Goal: Task Accomplishment & Management: Complete application form

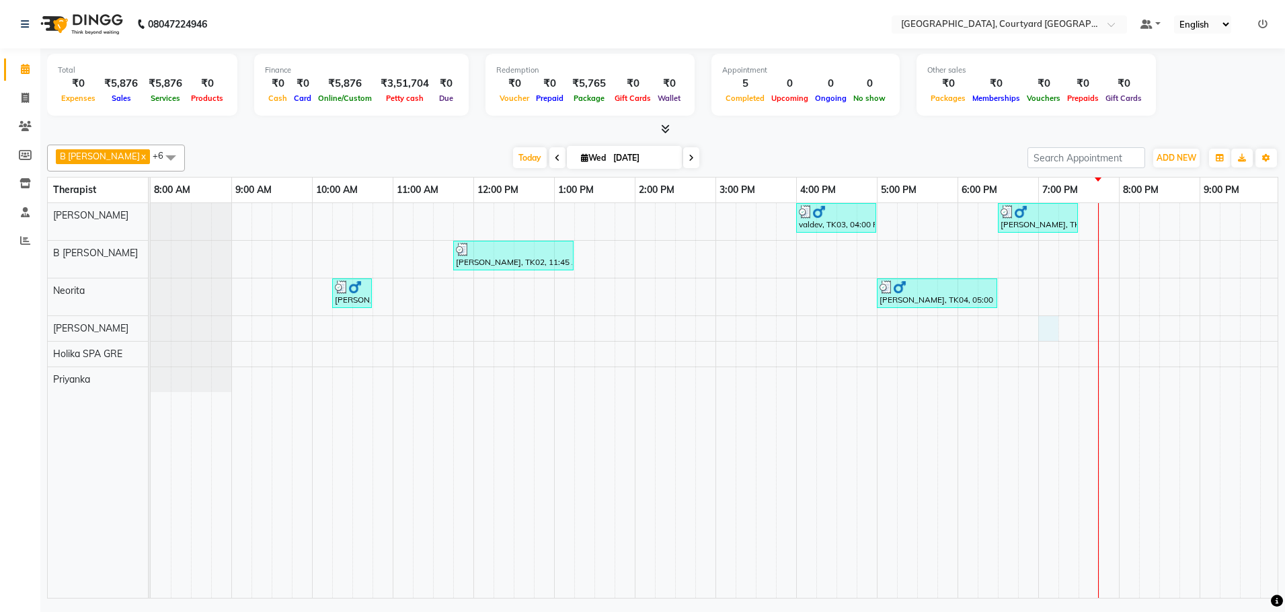
click at [1046, 322] on div "valdev, TK03, 04:00 PM-05:00 PM, Sensory Rejuvene Aromatherapy 60 Min([DEMOGRAP…" at bounding box center [796, 400] width 1291 height 395
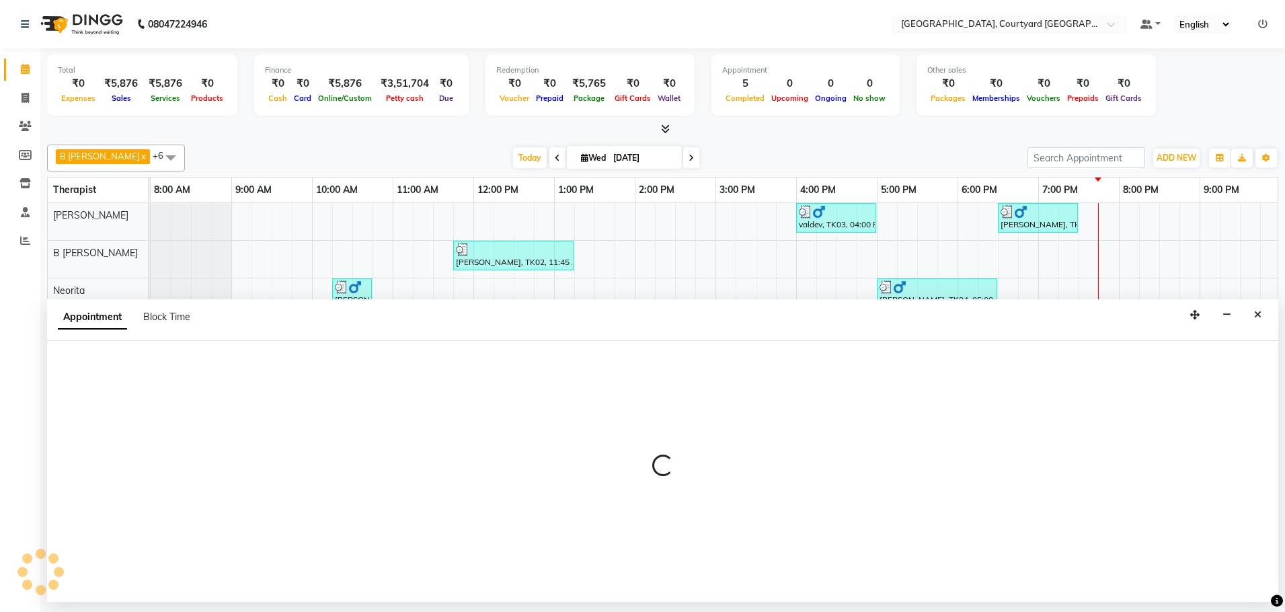
select select "70582"
select select "1140"
select select "tentative"
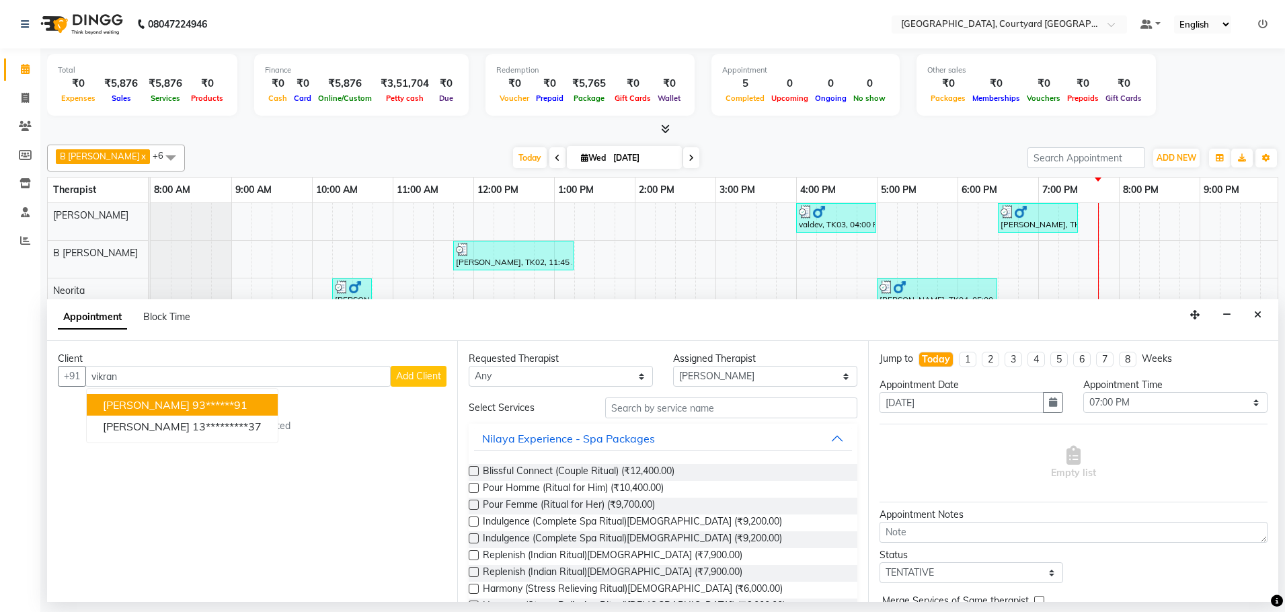
click at [192, 407] on ngb-highlight "93******91" at bounding box center [219, 404] width 55 height 13
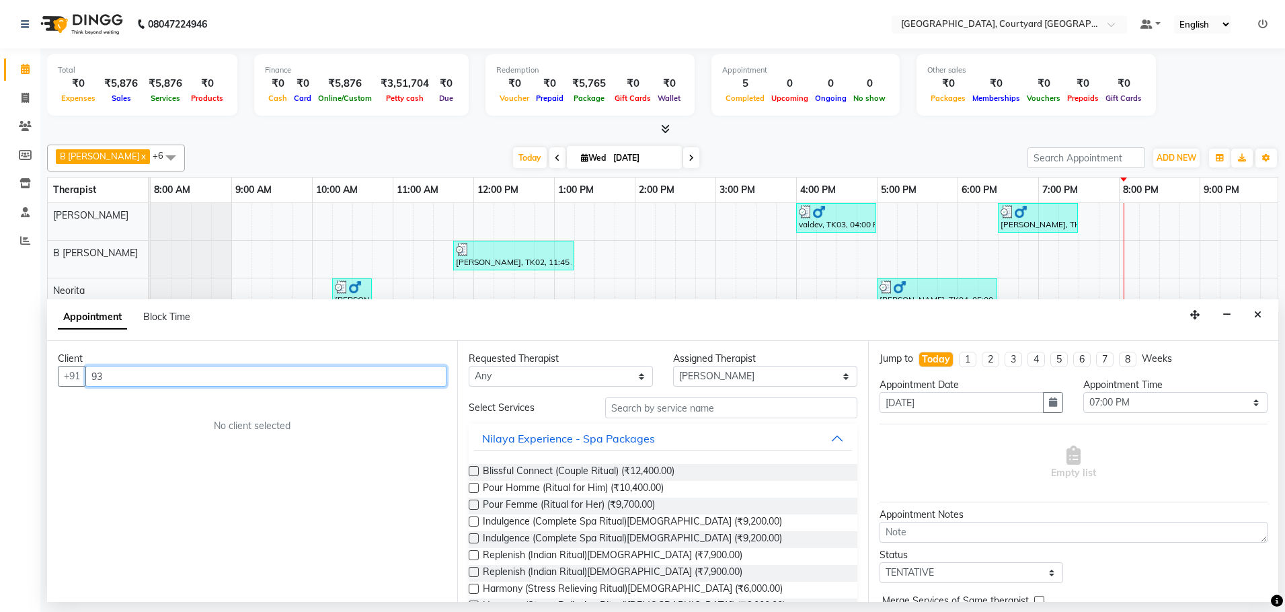
type input "9"
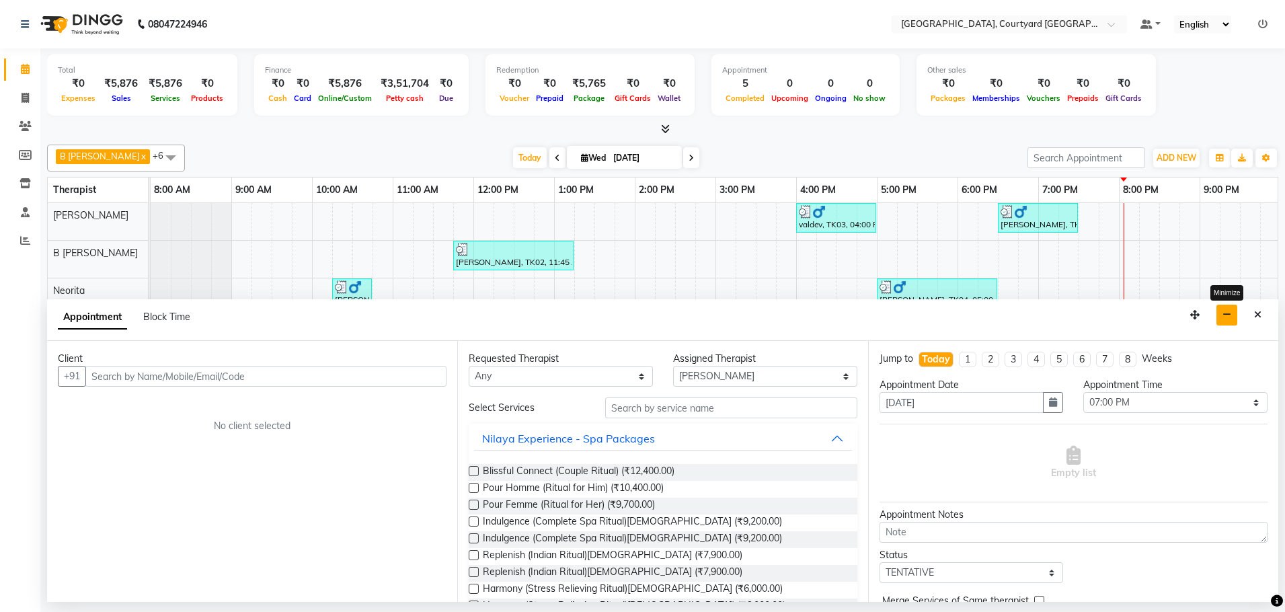
click at [1224, 317] on icon "button" at bounding box center [1226, 314] width 9 height 9
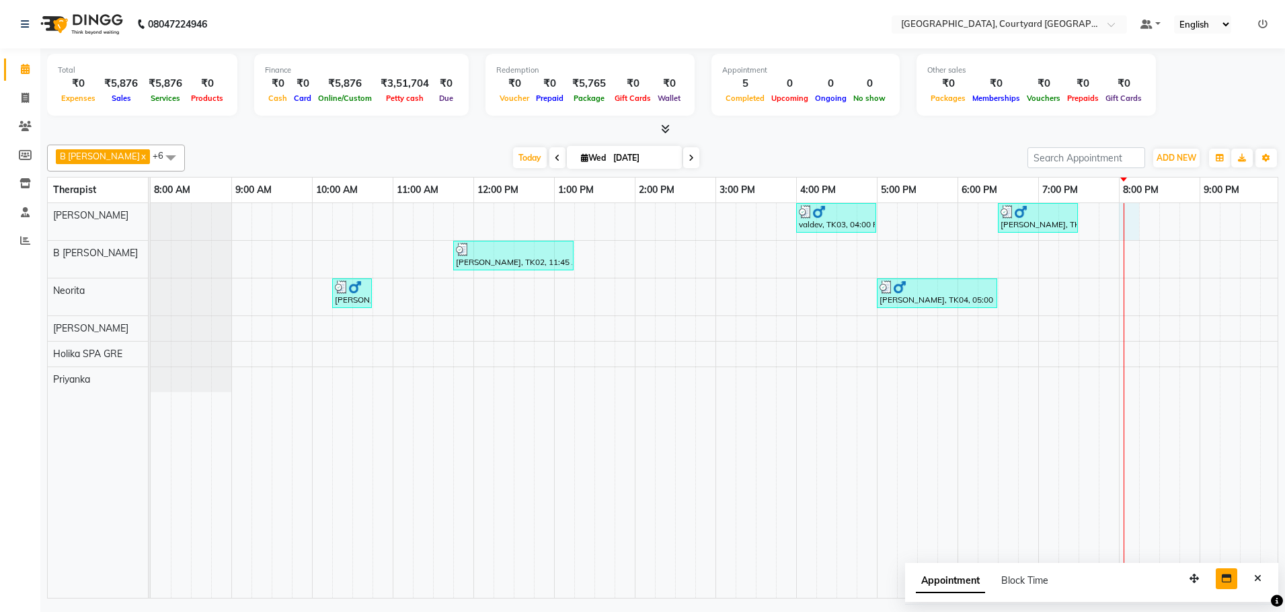
click at [1128, 223] on div "valdev, TK03, 04:00 PM-05:00 PM, Sensory Rejuvene Aromatherapy 60 Min([DEMOGRAP…" at bounding box center [796, 400] width 1291 height 395
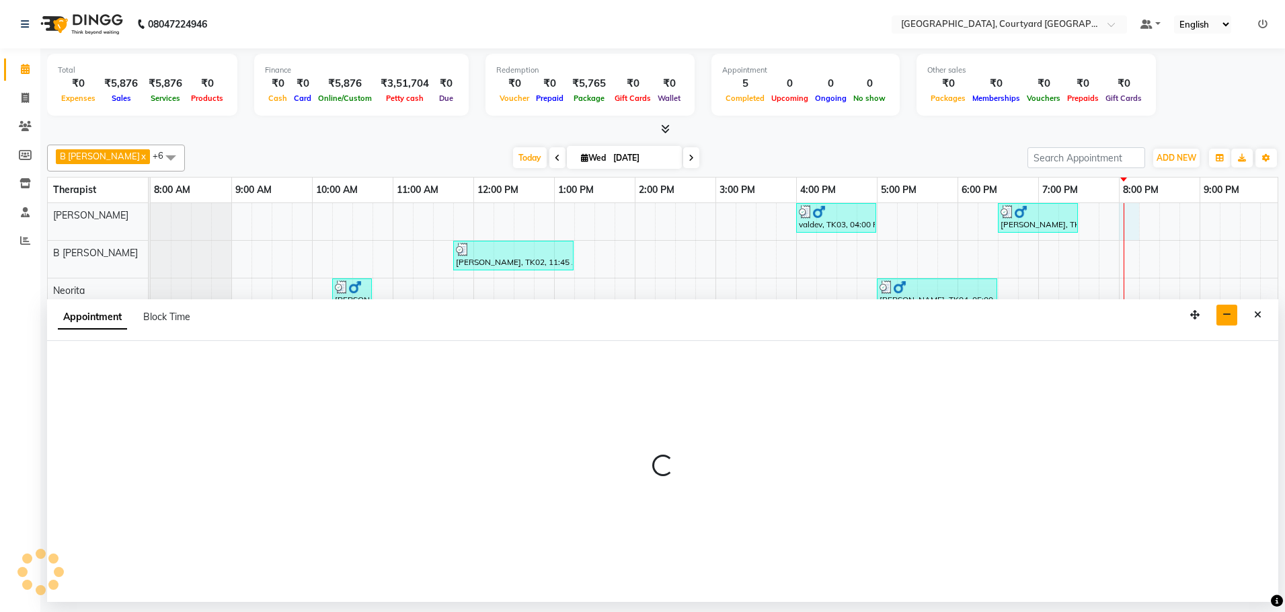
select select "70579"
select select "1200"
select select "tentative"
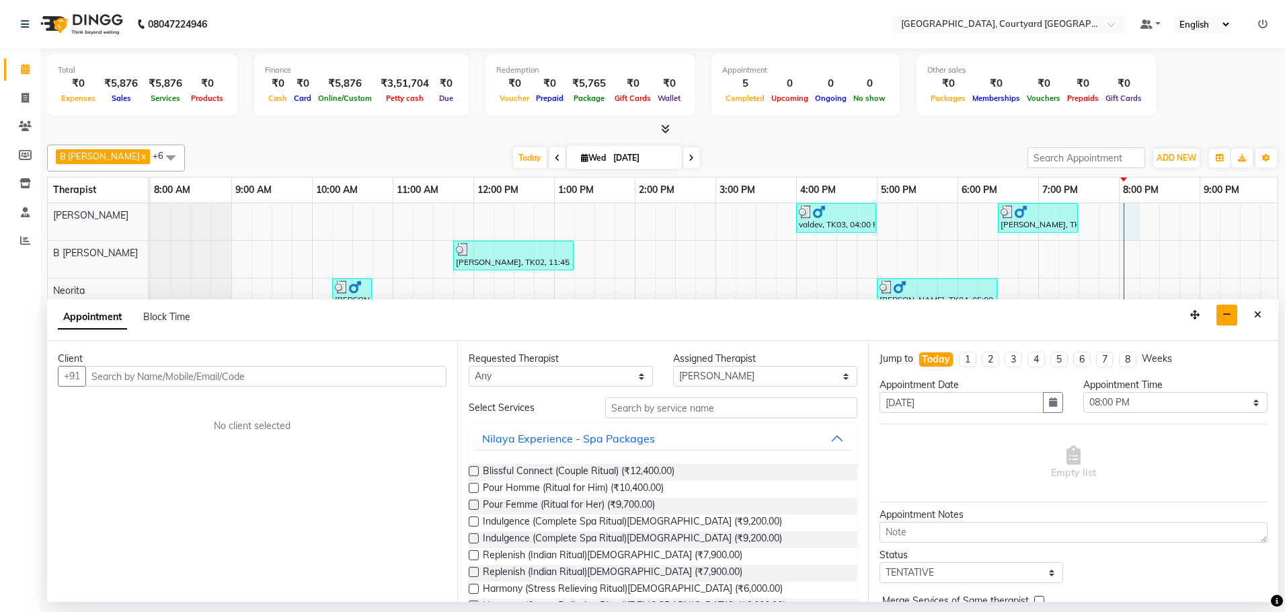
click at [221, 376] on input "text" at bounding box center [265, 376] width 361 height 21
click at [188, 372] on input "text" at bounding box center [265, 376] width 361 height 21
click at [162, 378] on input "text" at bounding box center [265, 376] width 361 height 21
type input "h"
type input "[PERSON_NAME]"
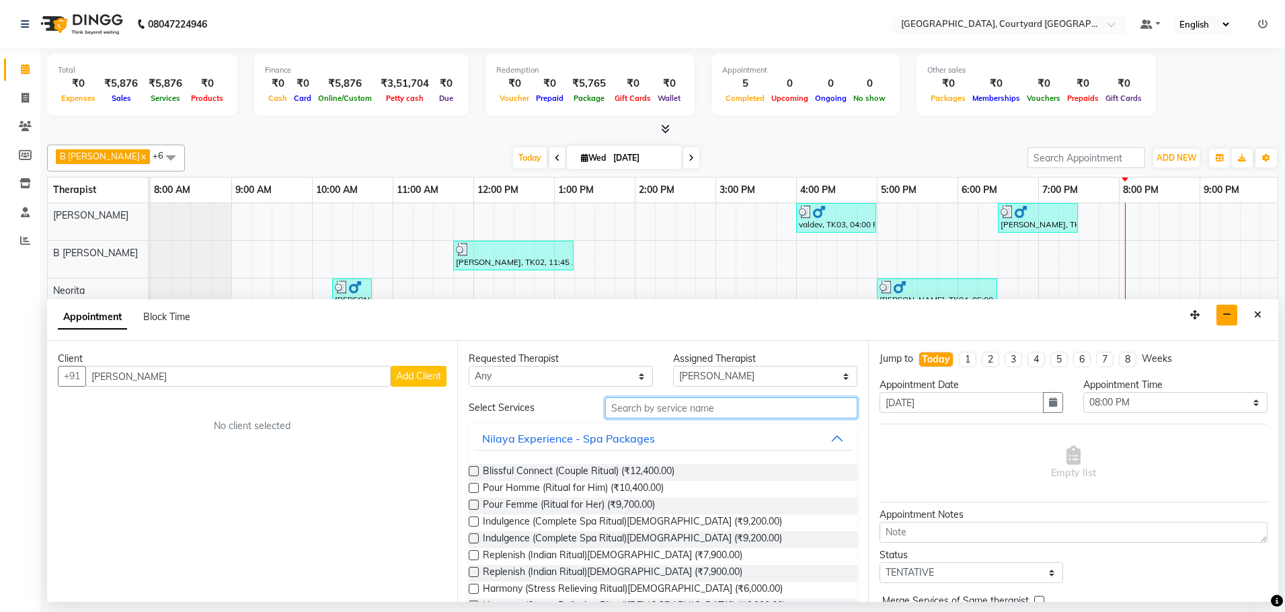
click at [682, 405] on input "text" at bounding box center [731, 407] width 252 height 21
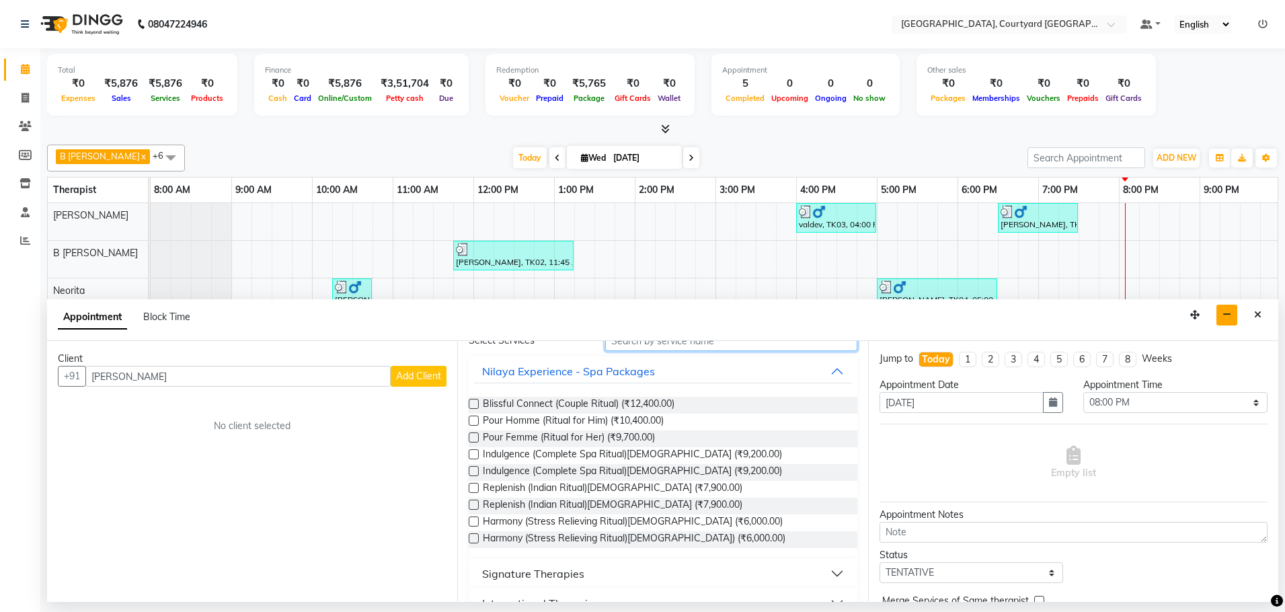
scroll to position [183, 0]
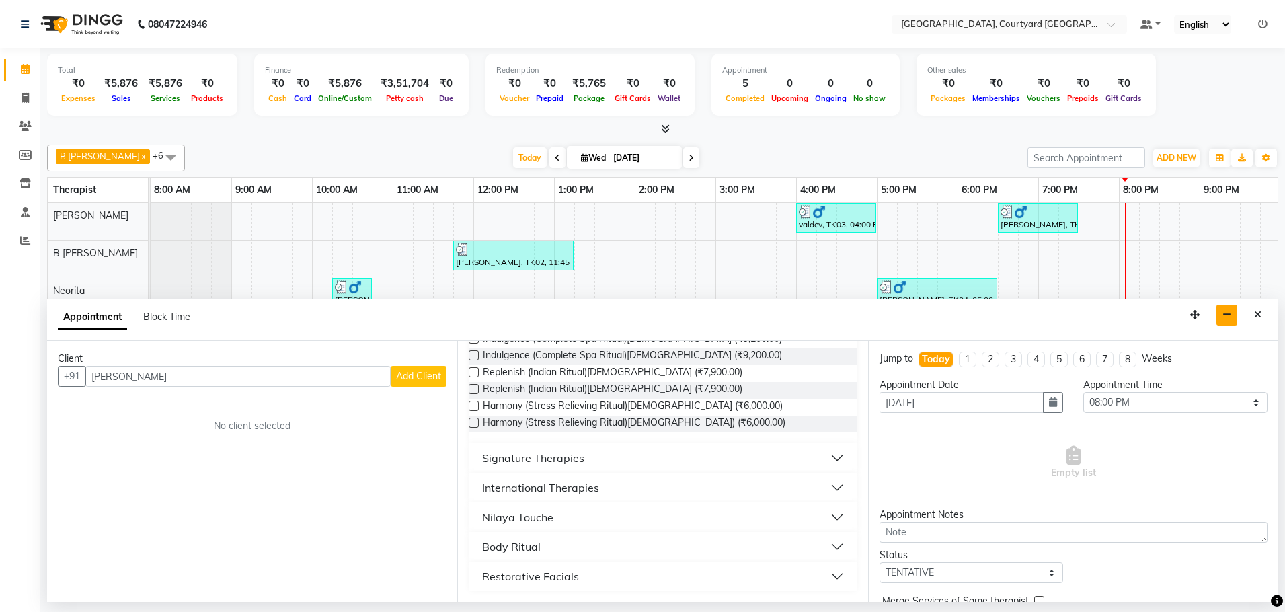
click at [830, 458] on button "Signature Therapies" at bounding box center [662, 458] width 377 height 24
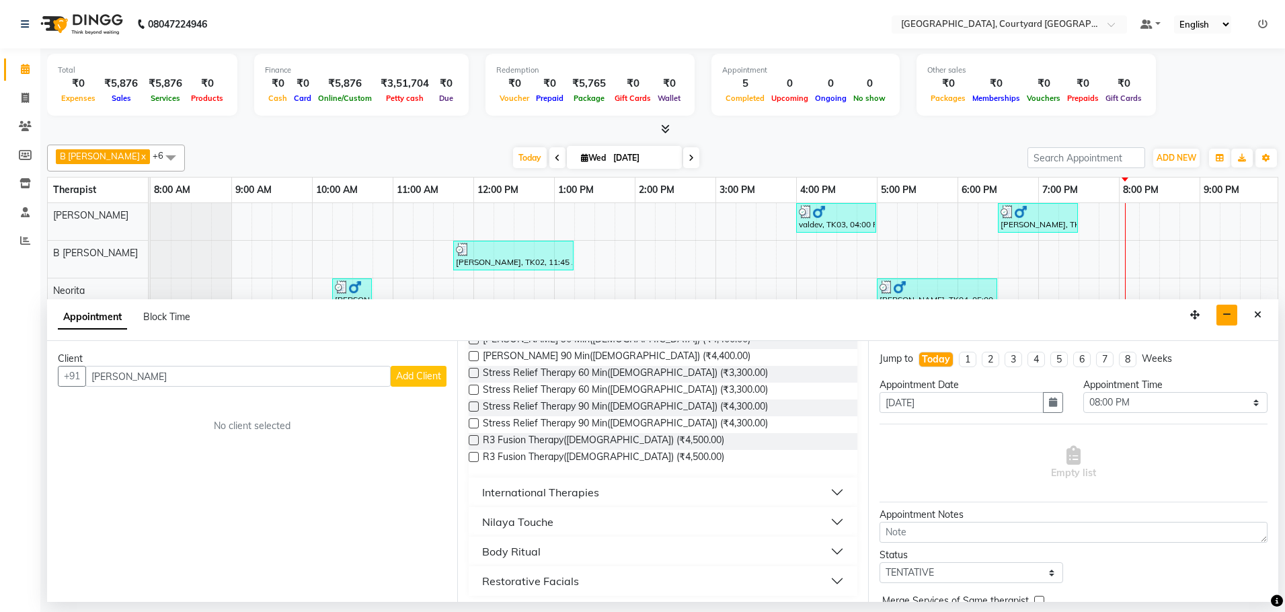
scroll to position [473, 0]
click at [824, 576] on button "Restorative Facials" at bounding box center [662, 576] width 377 height 24
click at [828, 550] on button "Body Ritual" at bounding box center [662, 546] width 377 height 24
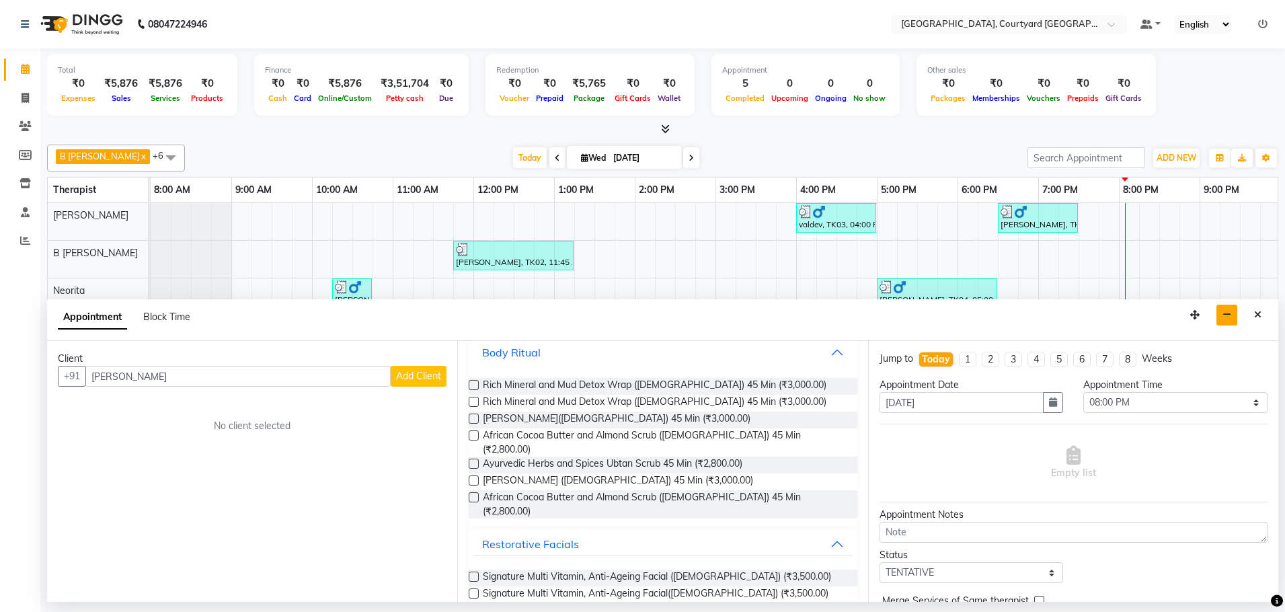
scroll to position [675, 0]
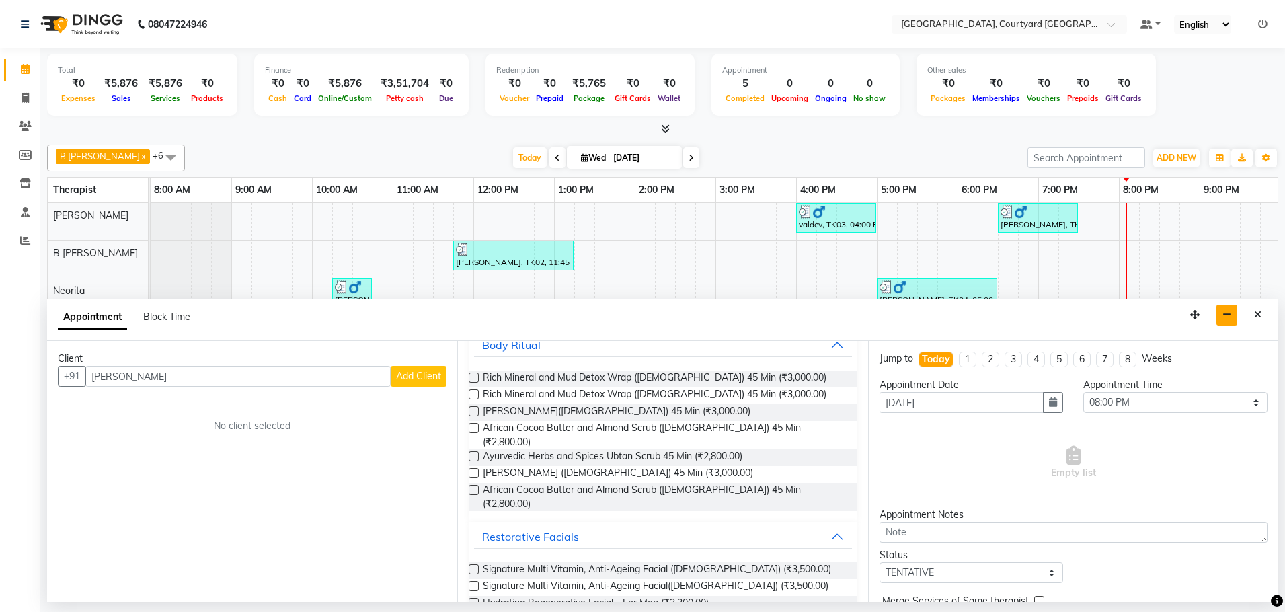
click at [475, 451] on label at bounding box center [474, 456] width 10 height 10
click at [475, 453] on input "checkbox" at bounding box center [473, 457] width 9 height 9
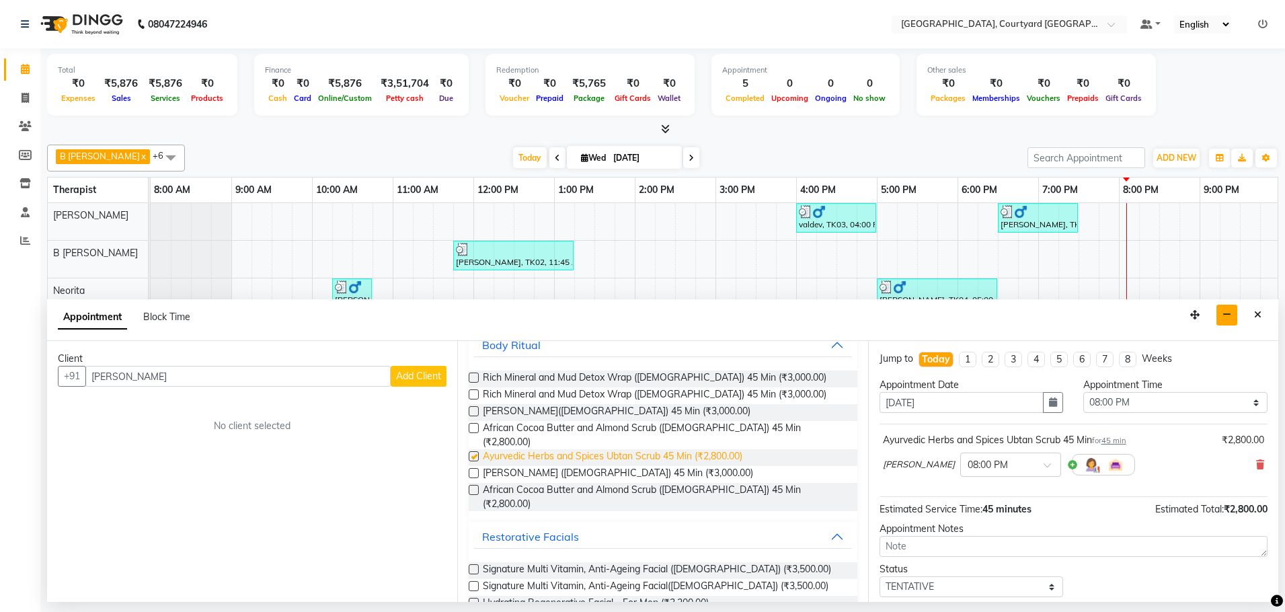
checkbox input "false"
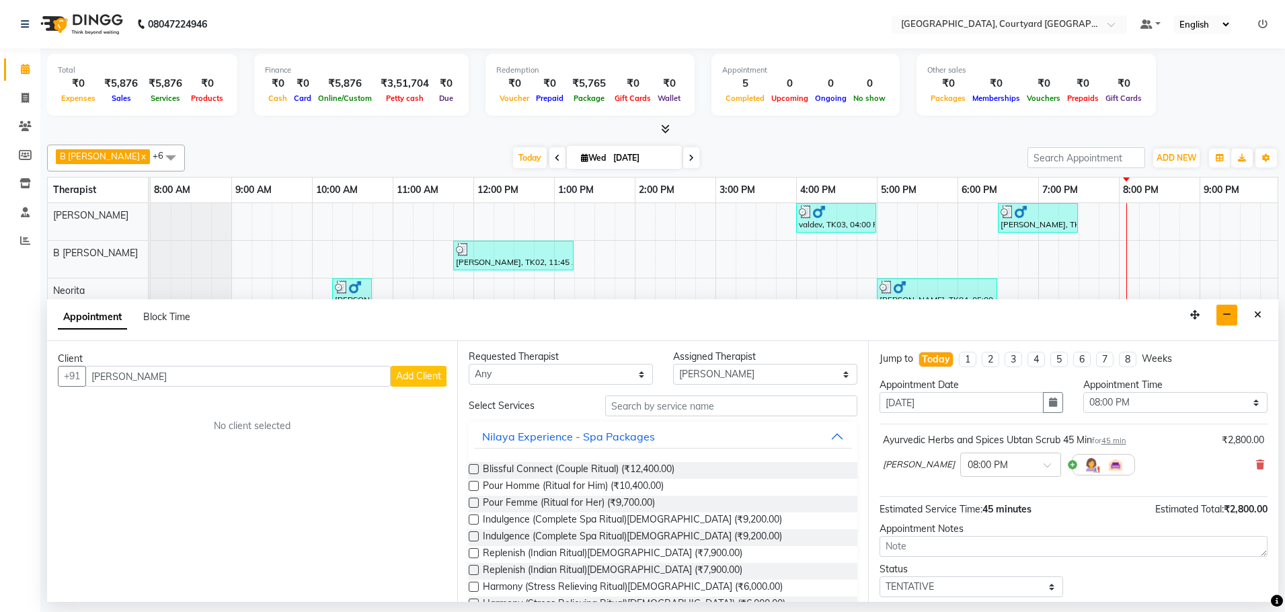
scroll to position [0, 0]
click at [835, 376] on select "Select B [PERSON_NAME] Holika SPA GRE [PERSON_NAME] Neorita [PERSON_NAME]" at bounding box center [765, 376] width 184 height 21
select select "70580"
click at [673, 366] on select "Select B [PERSON_NAME] Holika SPA GRE [PERSON_NAME] Neorita [PERSON_NAME]" at bounding box center [765, 376] width 184 height 21
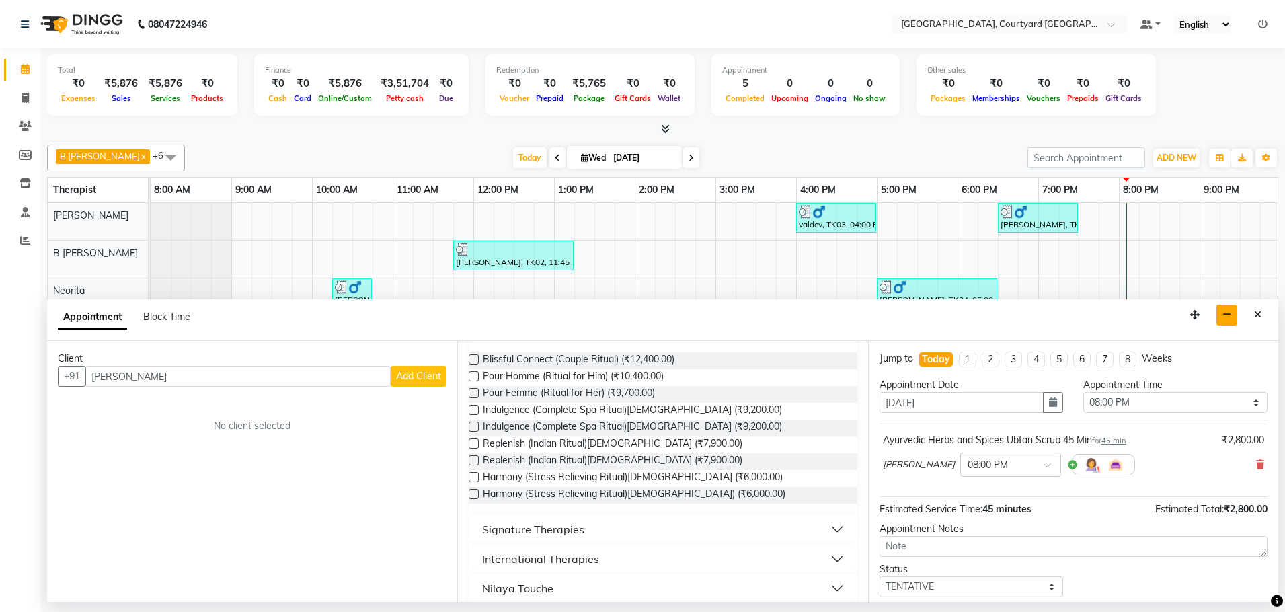
scroll to position [183, 0]
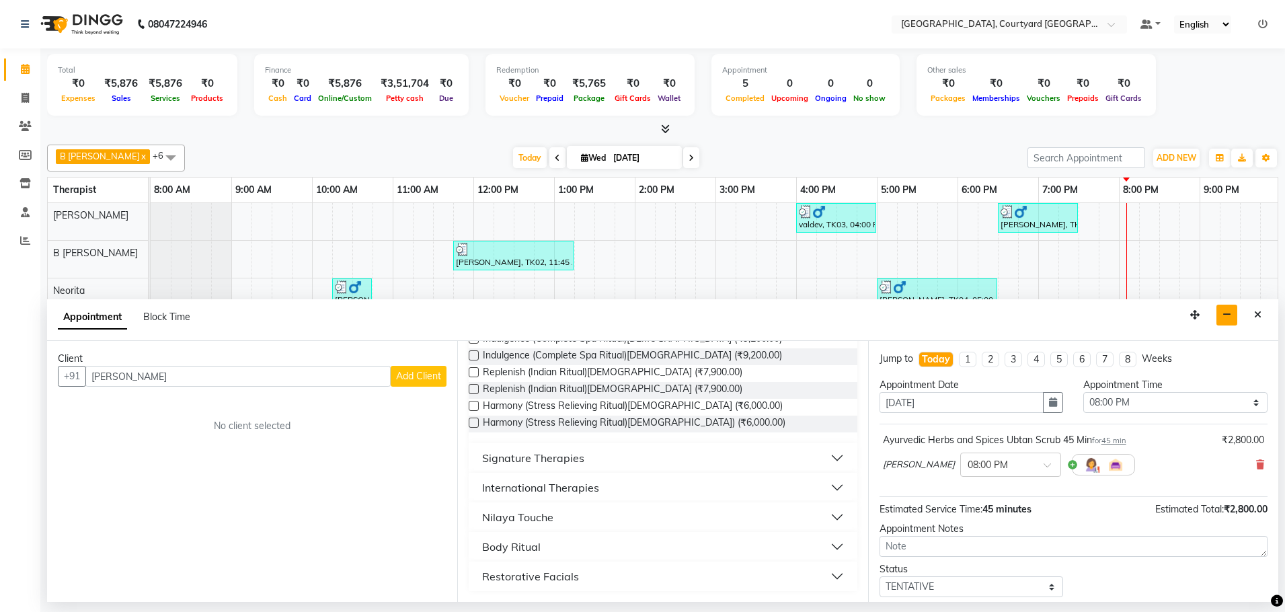
click at [826, 549] on button "Body Ritual" at bounding box center [662, 546] width 377 height 24
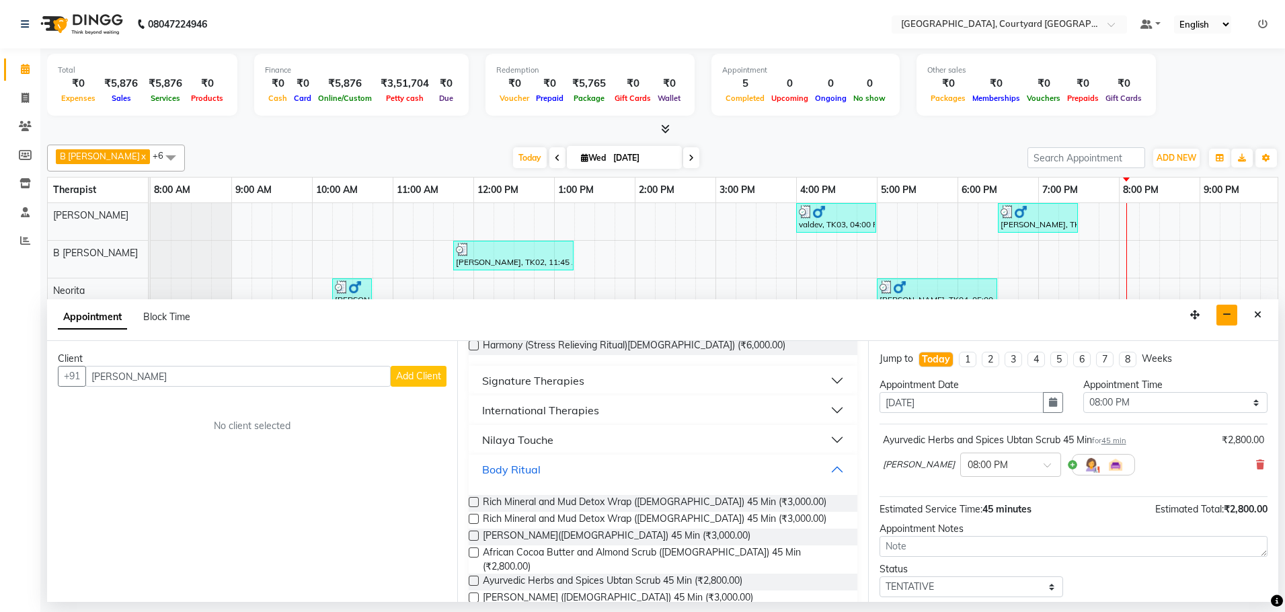
scroll to position [317, 0]
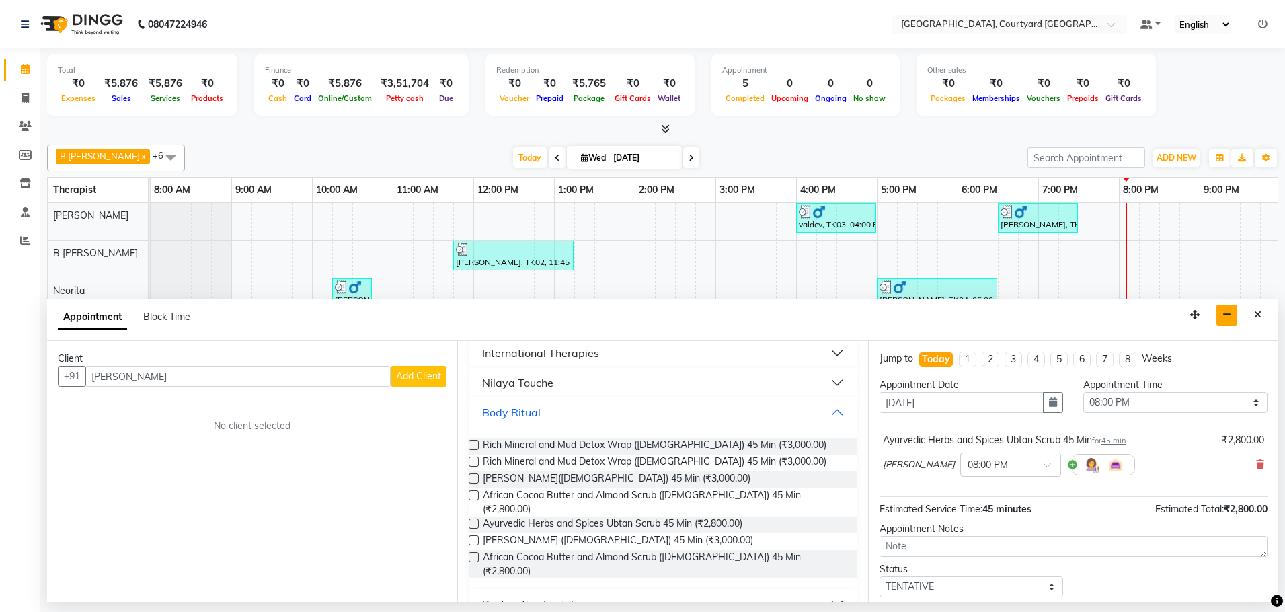
click at [473, 552] on label at bounding box center [474, 557] width 10 height 10
click at [473, 554] on input "checkbox" at bounding box center [473, 558] width 9 height 9
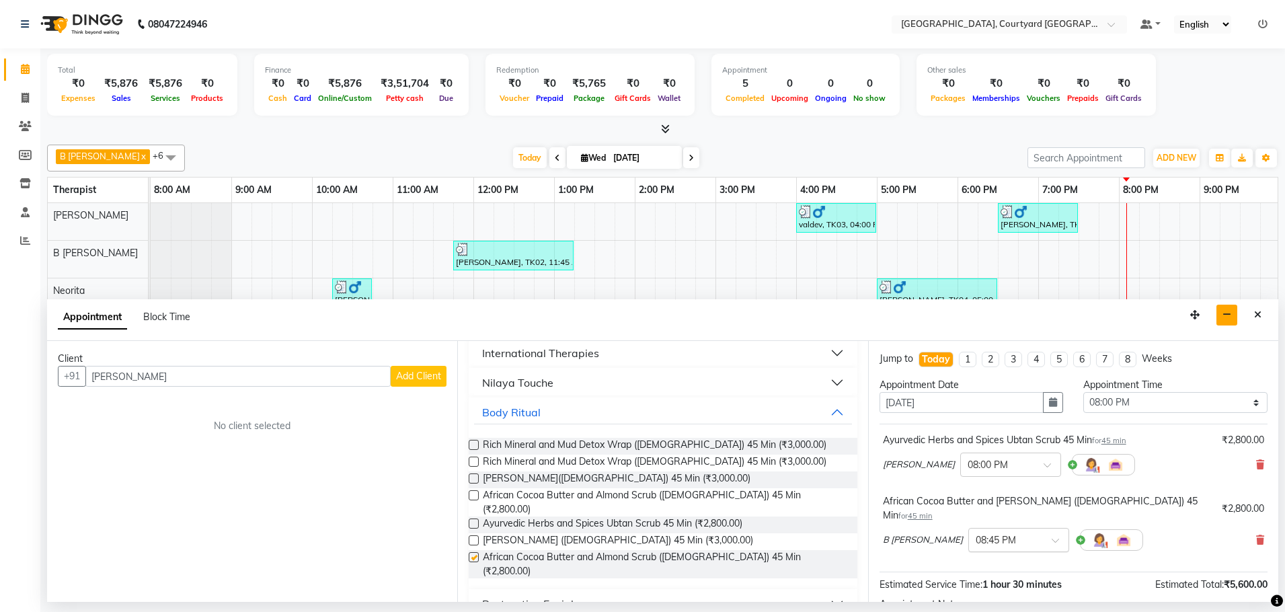
checkbox input "false"
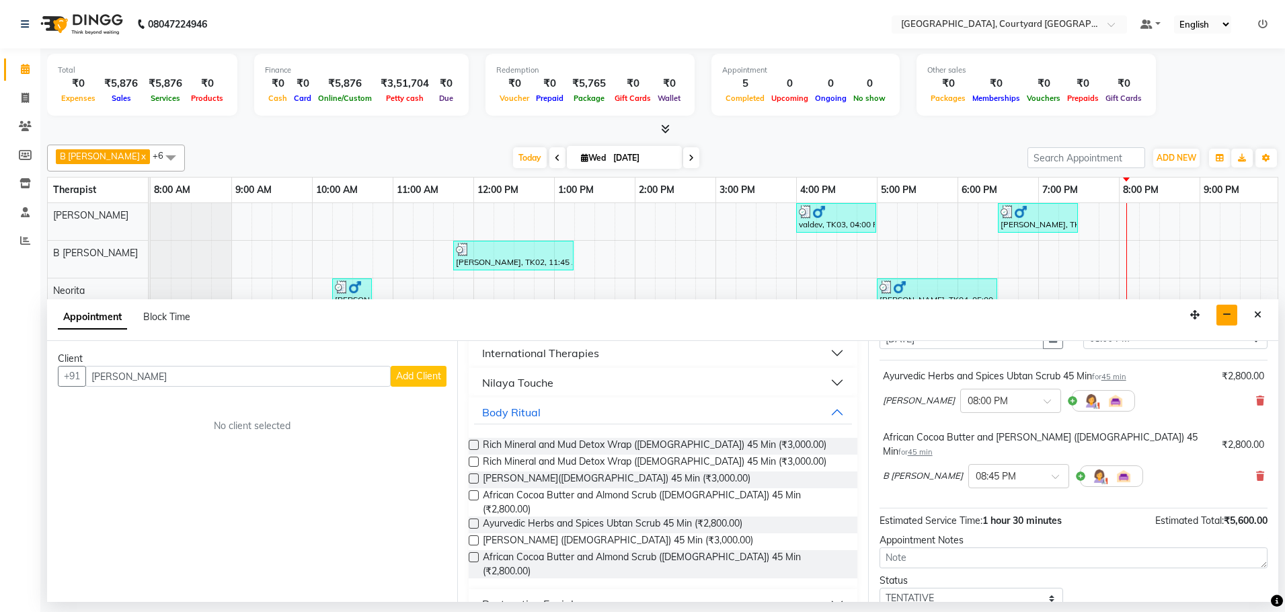
scroll to position [143, 0]
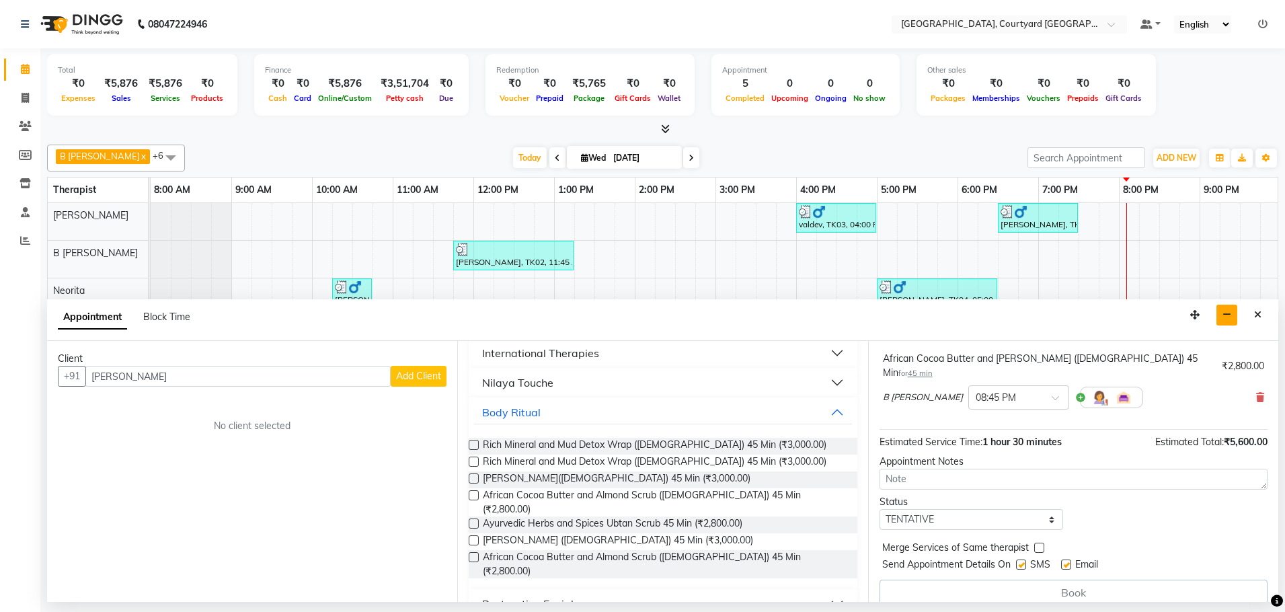
click at [412, 376] on span "Add Client" at bounding box center [418, 376] width 45 height 12
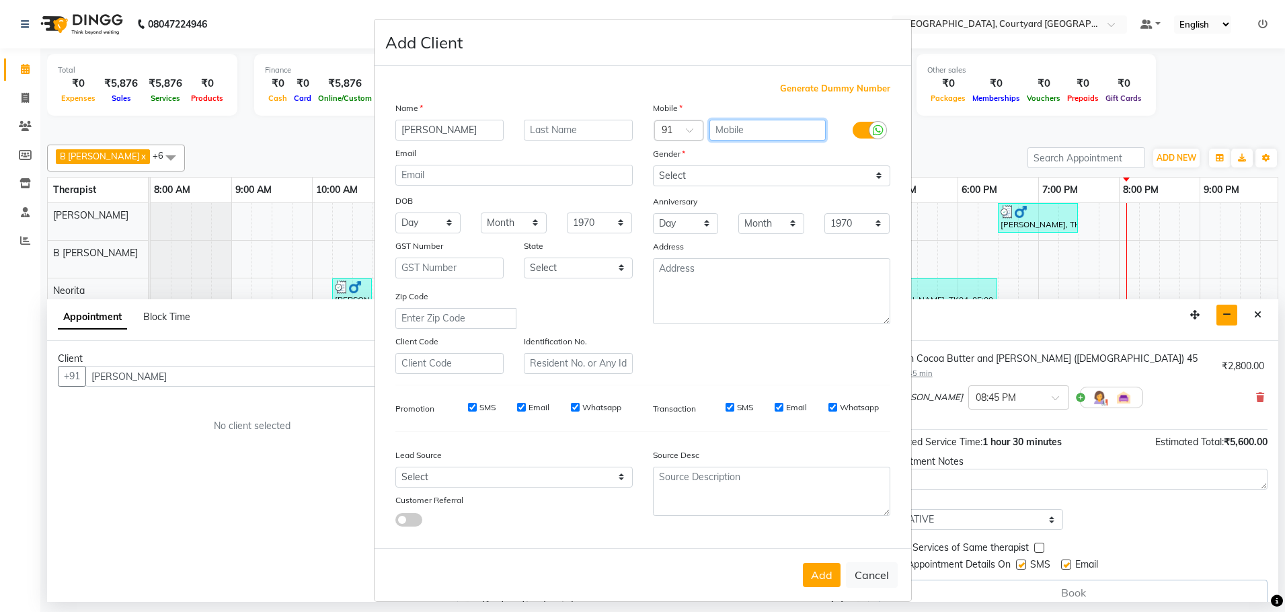
click at [756, 128] on input "text" at bounding box center [767, 130] width 116 height 21
type input "7428697355"
click at [876, 171] on select "Select [DEMOGRAPHIC_DATA] [DEMOGRAPHIC_DATA] Other Prefer Not To Say" at bounding box center [771, 175] width 237 height 21
select select "[DEMOGRAPHIC_DATA]"
click at [653, 165] on select "Select [DEMOGRAPHIC_DATA] [DEMOGRAPHIC_DATA] Other Prefer Not To Say" at bounding box center [771, 175] width 237 height 21
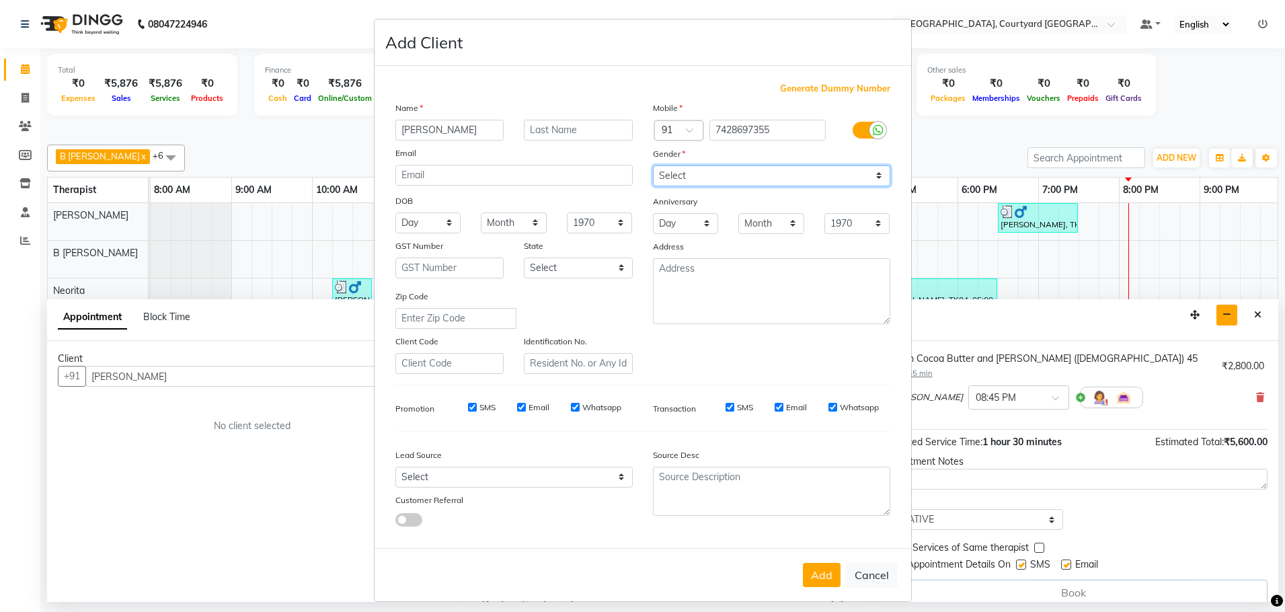
click at [876, 177] on select "Select [DEMOGRAPHIC_DATA] [DEMOGRAPHIC_DATA] Other Prefer Not To Say" at bounding box center [771, 175] width 237 height 21
click at [775, 177] on select "Select [DEMOGRAPHIC_DATA] [DEMOGRAPHIC_DATA] Other Prefer Not To Say" at bounding box center [771, 175] width 237 height 21
click at [877, 175] on select "Select [DEMOGRAPHIC_DATA] [DEMOGRAPHIC_DATA] Other Prefer Not To Say" at bounding box center [771, 175] width 237 height 21
click at [653, 165] on select "Select [DEMOGRAPHIC_DATA] [DEMOGRAPHIC_DATA] Other Prefer Not To Say" at bounding box center [771, 175] width 237 height 21
click at [857, 202] on div "Anniversary" at bounding box center [771, 203] width 257 height 22
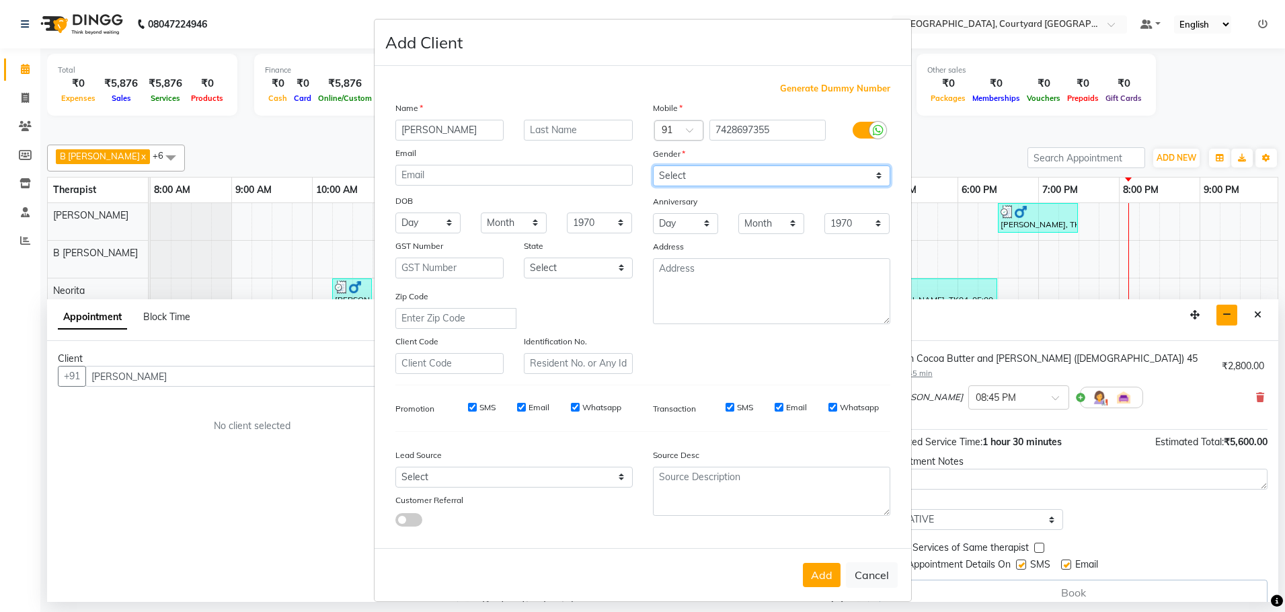
click at [876, 172] on select "Select [DEMOGRAPHIC_DATA] [DEMOGRAPHIC_DATA] Other Prefer Not To Say" at bounding box center [771, 175] width 237 height 21
select select "[DEMOGRAPHIC_DATA]"
click at [653, 165] on select "Select [DEMOGRAPHIC_DATA] [DEMOGRAPHIC_DATA] Other Prefer Not To Say" at bounding box center [771, 175] width 237 height 21
click at [819, 557] on div "Add Cancel" at bounding box center [642, 574] width 537 height 53
click at [815, 575] on button "Add" at bounding box center [822, 575] width 38 height 24
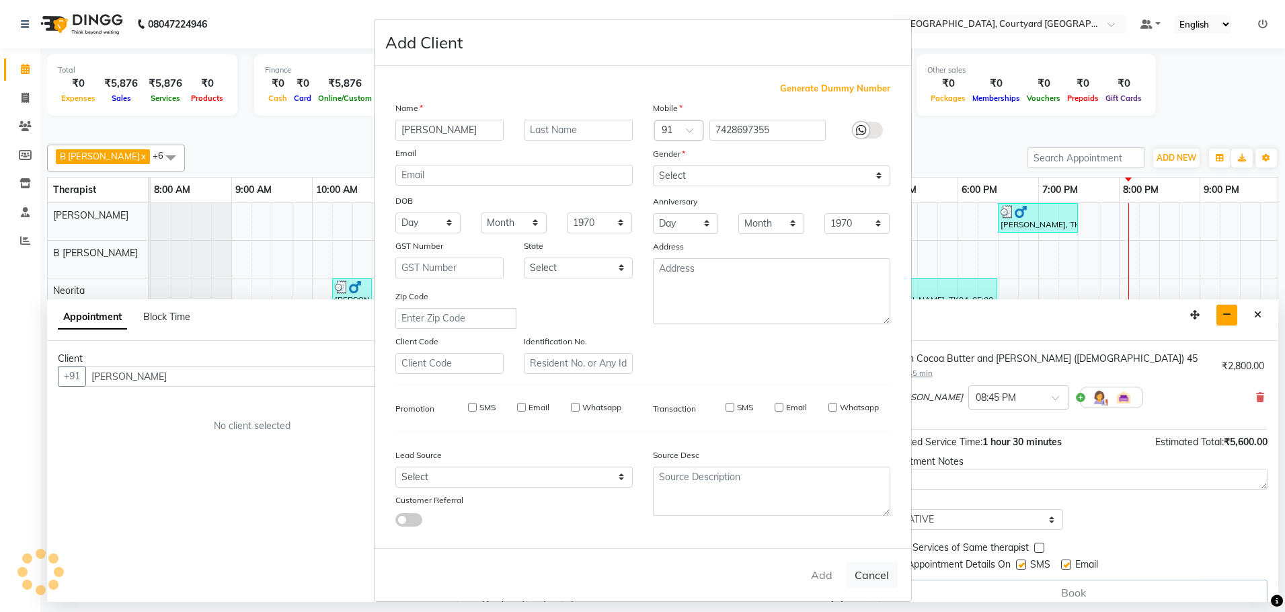
type input "74******55"
select select
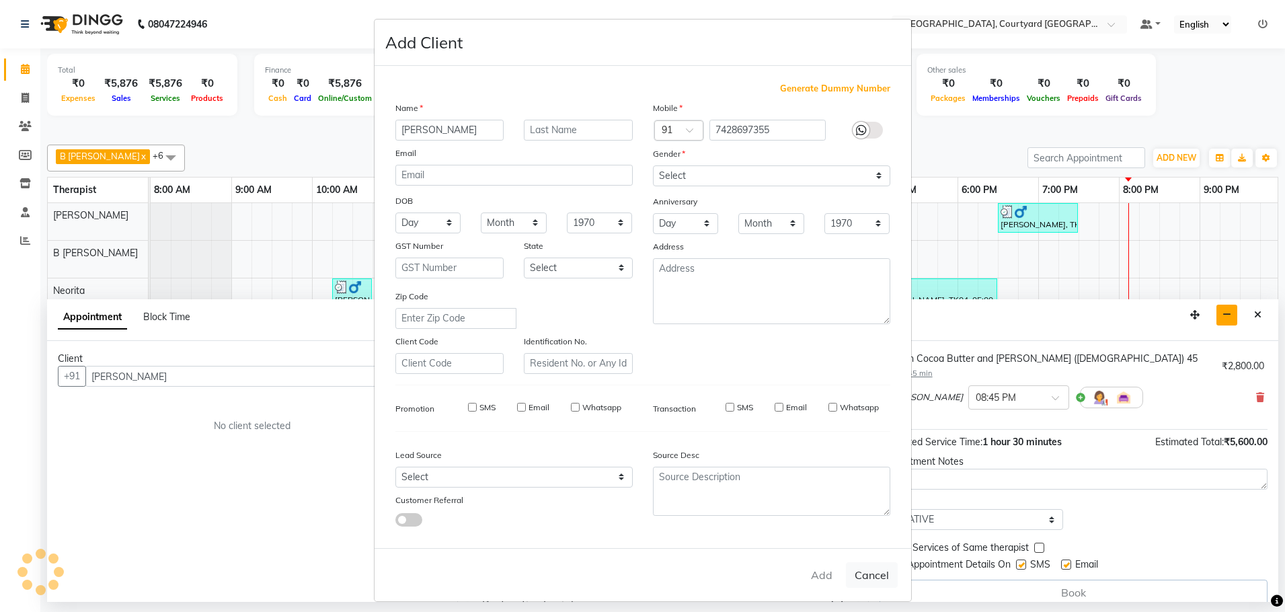
select select
checkbox input "false"
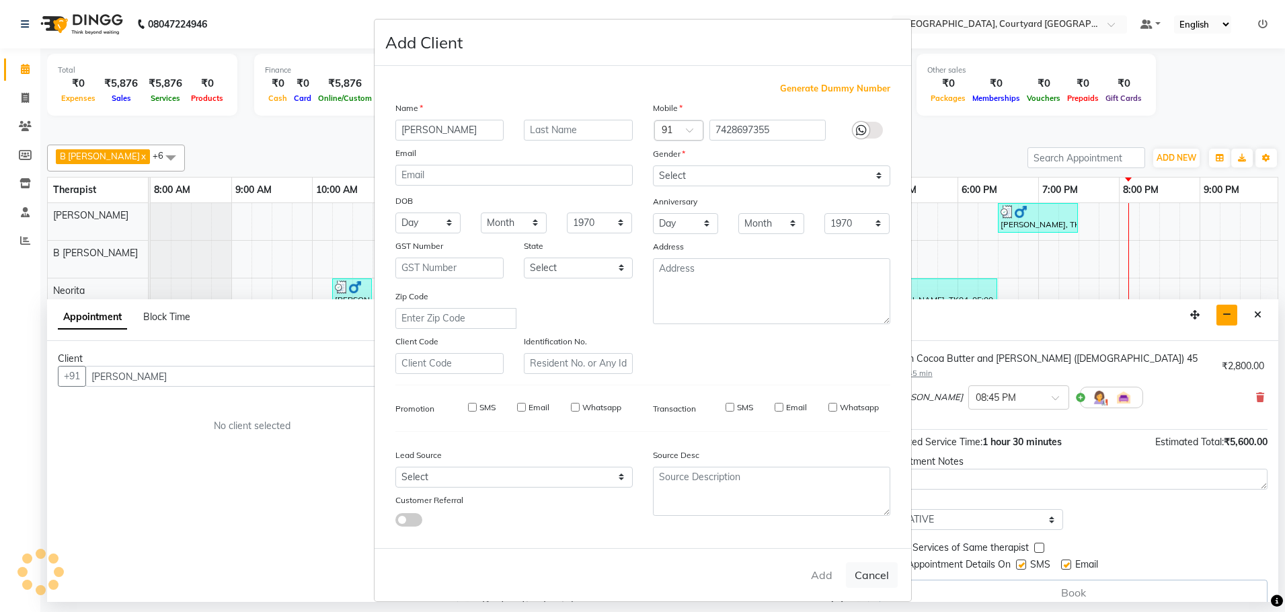
checkbox input "false"
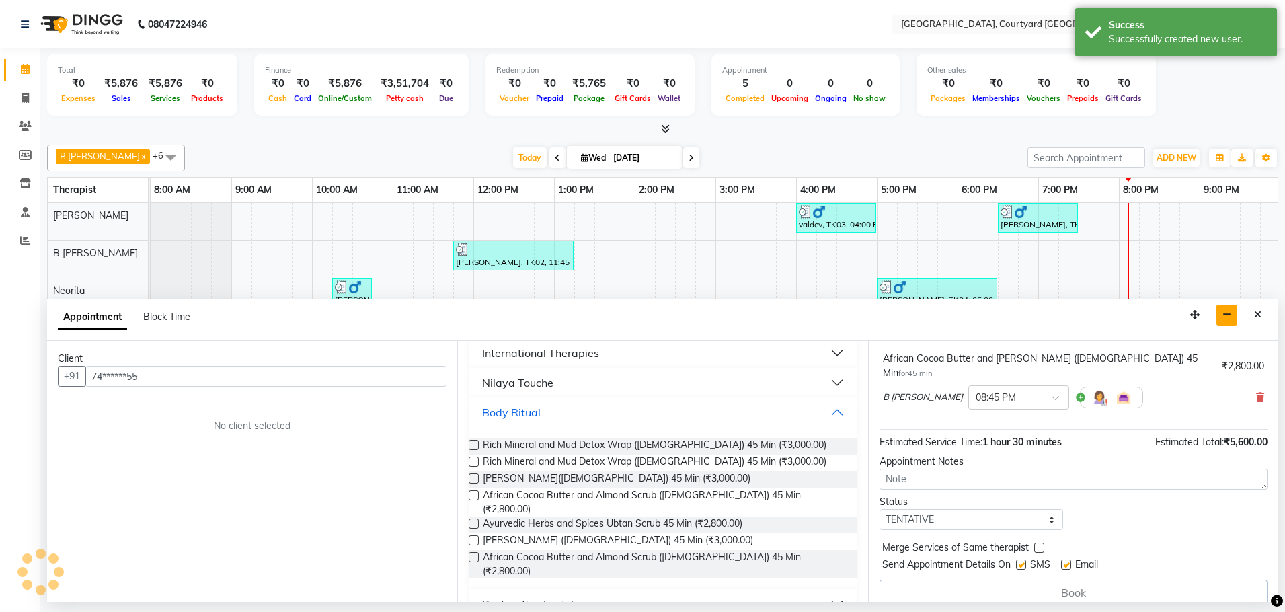
scroll to position [141, 0]
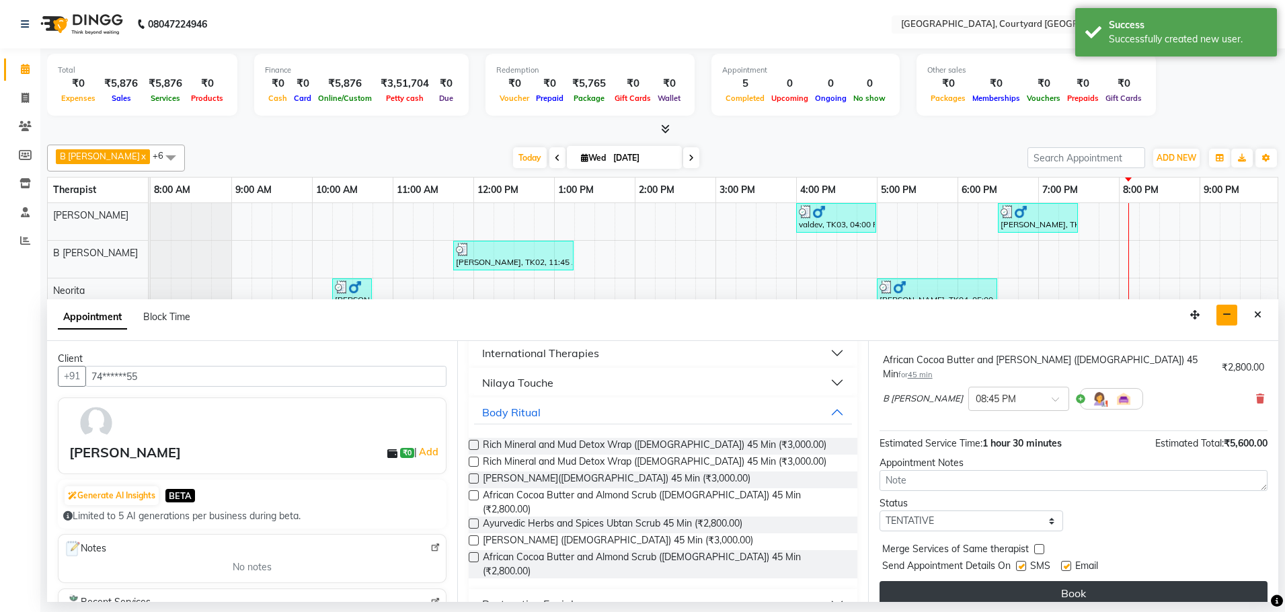
click at [953, 582] on button "Book" at bounding box center [1073, 593] width 388 height 24
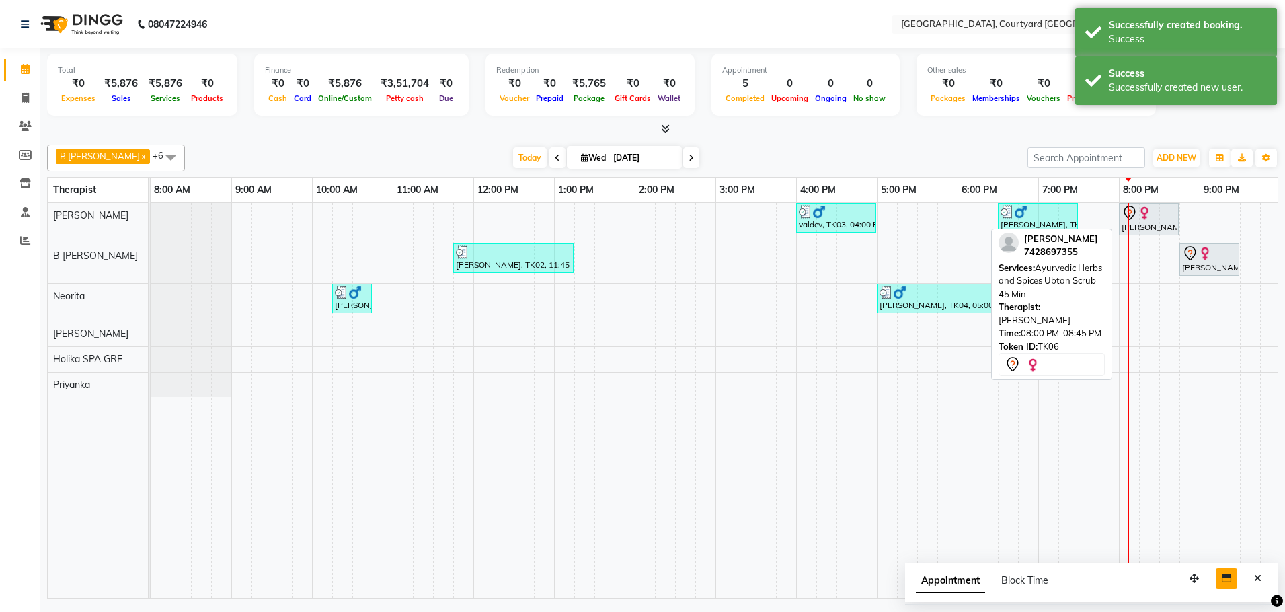
click at [1146, 232] on div "[PERSON_NAME], TK06, 08:00 PM-08:45 PM, Ayurvedic Herbs and Spices Ubtan Scrub …" at bounding box center [1148, 219] width 57 height 28
select select "7"
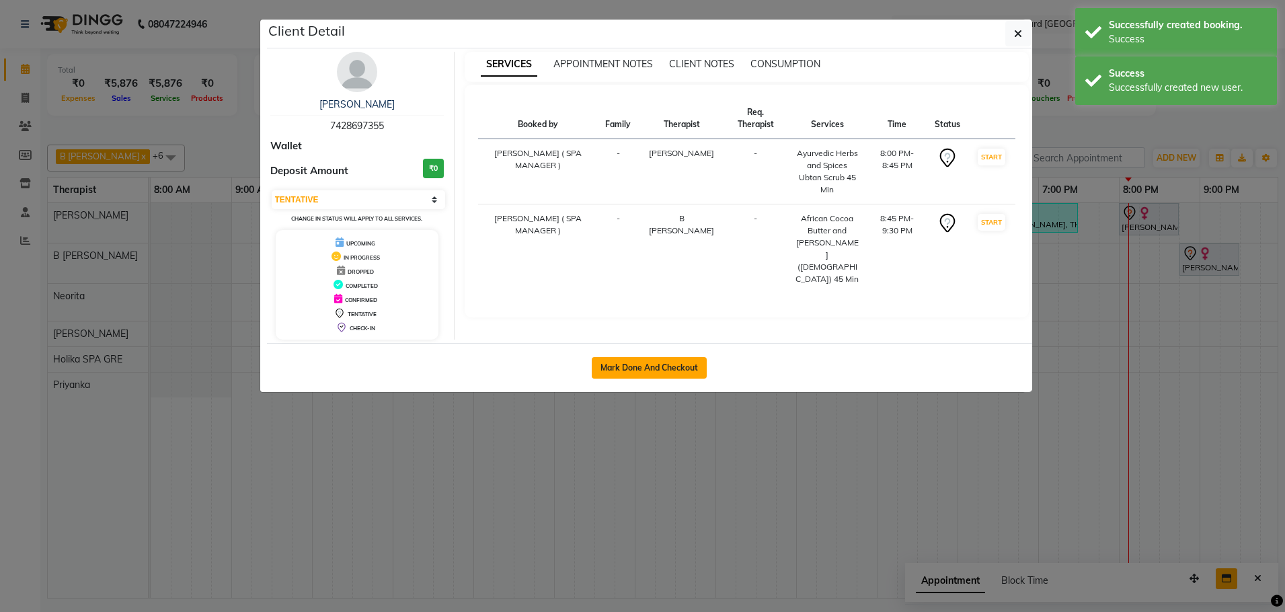
click at [666, 368] on button "Mark Done And Checkout" at bounding box center [649, 368] width 115 height 22
select select "service"
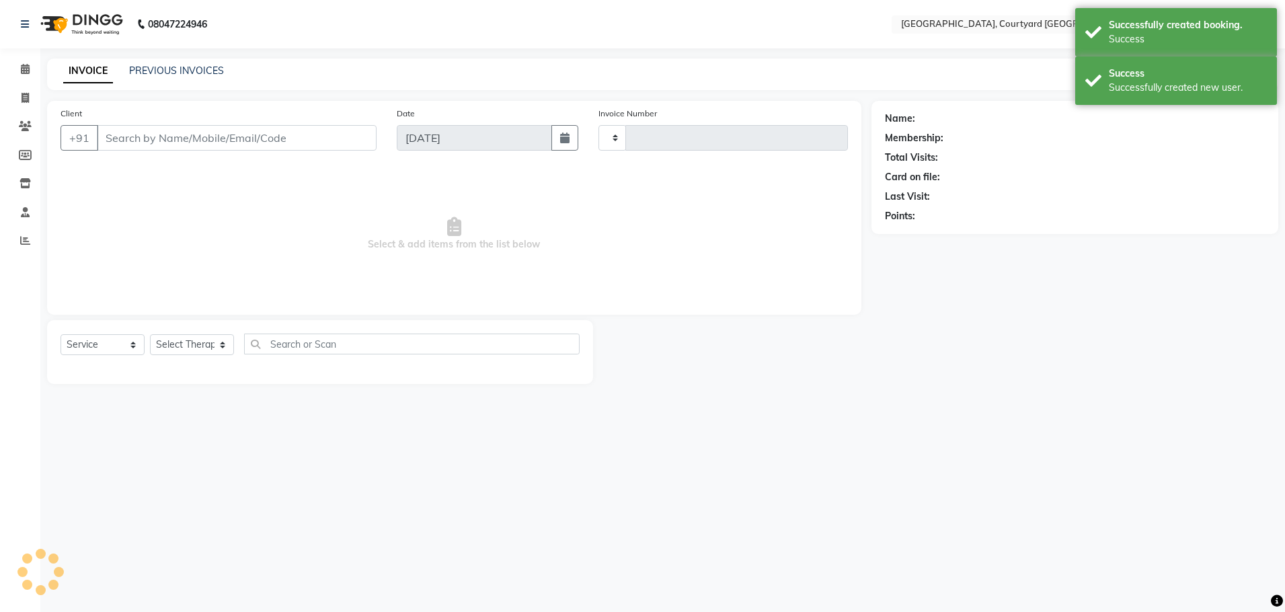
type input "0518"
select select "7754"
select select "membership"
type input "74******55"
select select "70580"
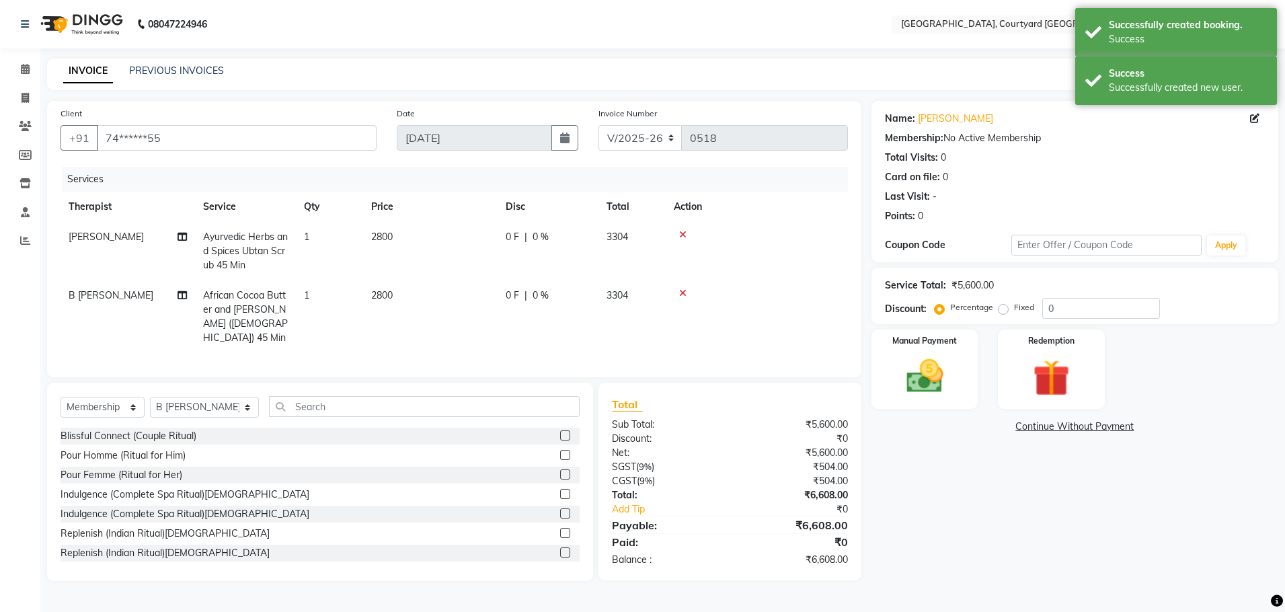
click at [540, 237] on span "0 %" at bounding box center [540, 237] width 16 height 14
select select "70579"
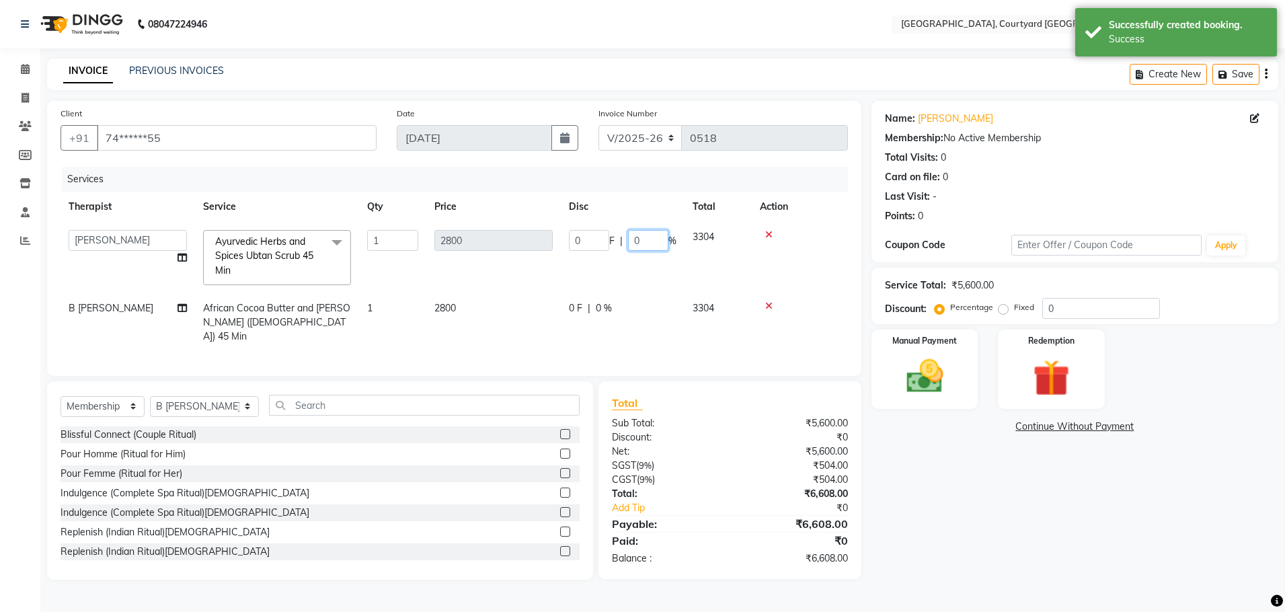
click at [662, 236] on input "0" at bounding box center [648, 240] width 40 height 21
type input "20"
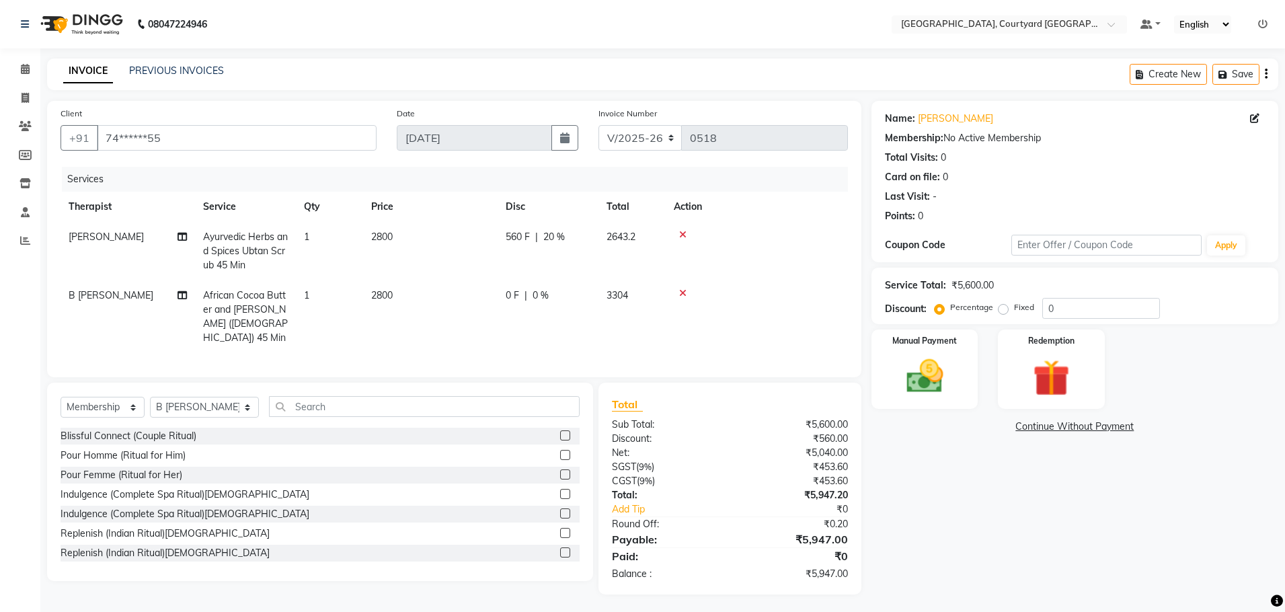
click at [638, 281] on tbody "[PERSON_NAME] Herbs and Spices Ubtan Scrub 45 Min 1 2800 560 F | 20 % 2643.2 B …" at bounding box center [454, 287] width 787 height 131
click at [533, 298] on span "0 %" at bounding box center [540, 295] width 16 height 14
select select "70580"
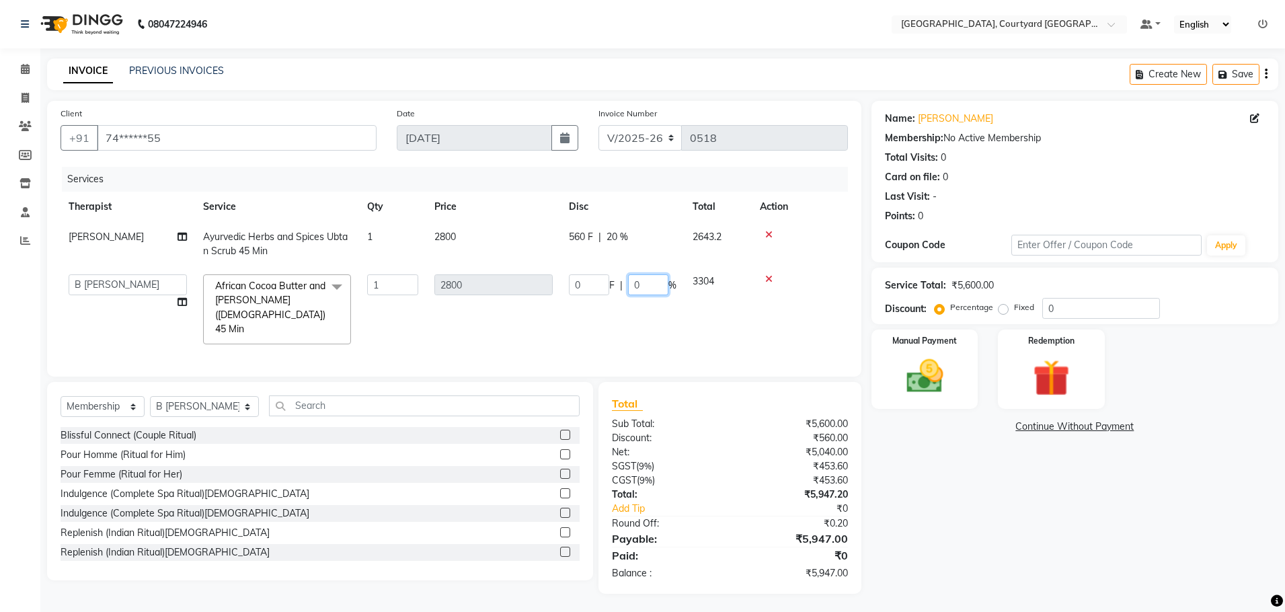
click at [647, 288] on input "0" at bounding box center [648, 284] width 40 height 21
type input "20"
click at [711, 333] on tr "[PERSON_NAME] ( SPA MANAGER ) B [PERSON_NAME] Holika SPA GRE [PERSON_NAME] Neor…" at bounding box center [454, 309] width 787 height 86
